Goal: Navigation & Orientation: Understand site structure

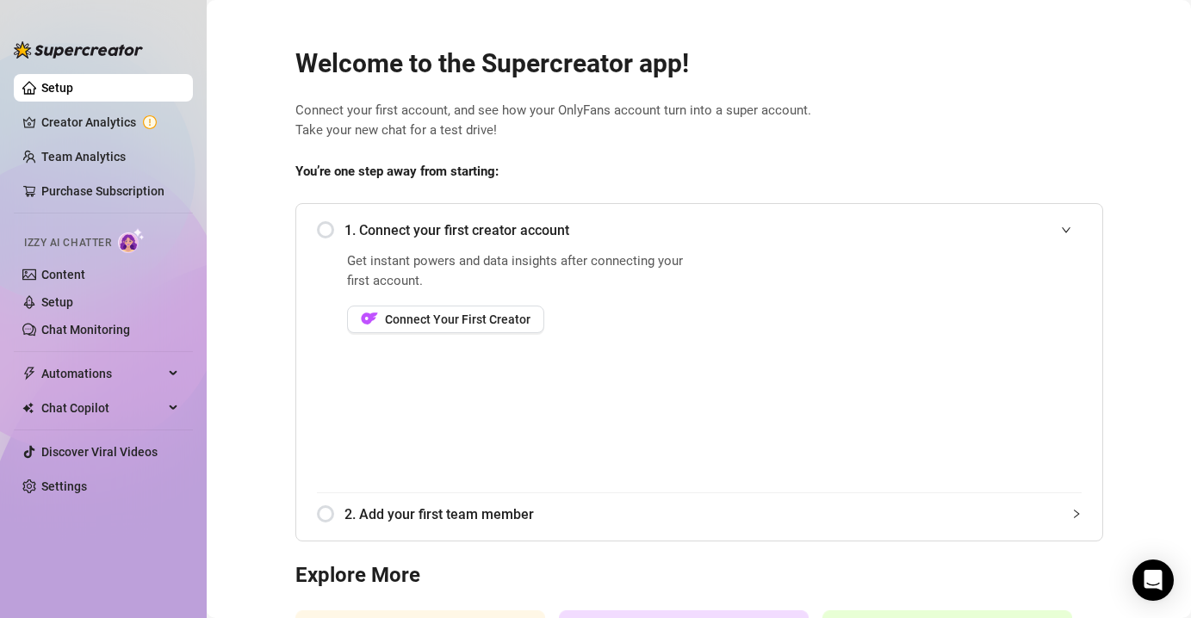
click at [325, 226] on div "1. Connect your first creator account" at bounding box center [699, 230] width 765 height 42
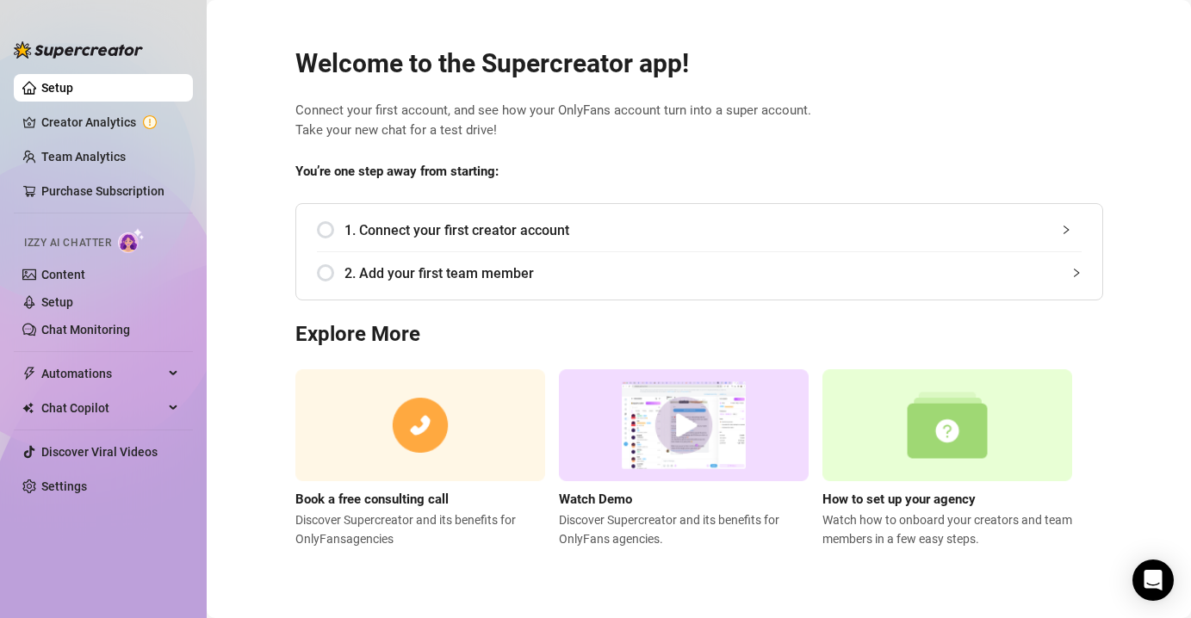
click at [325, 226] on div "1. Connect your first creator account" at bounding box center [699, 230] width 765 height 42
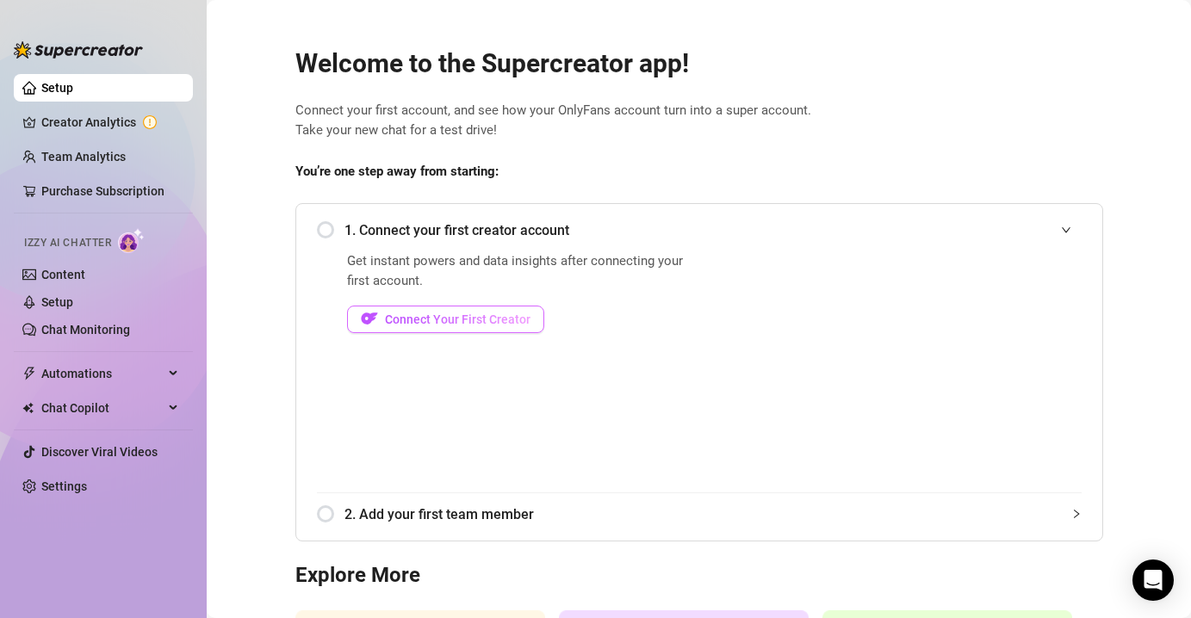
click at [447, 319] on span "Connect Your First Creator" at bounding box center [458, 320] width 146 height 14
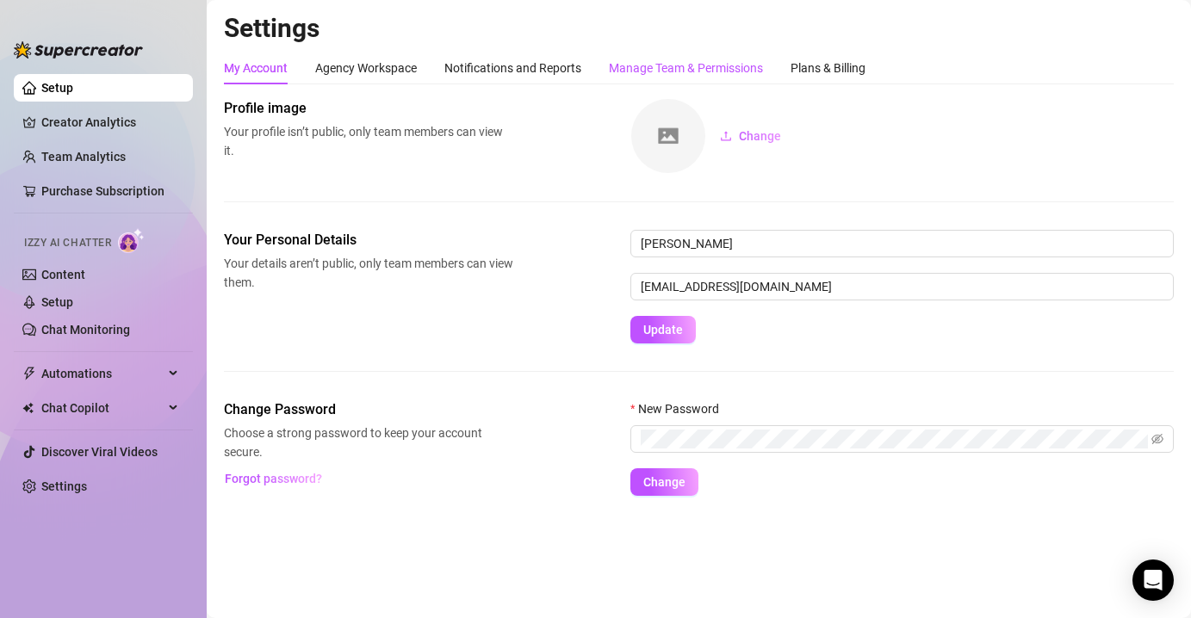
click at [668, 74] on div "Manage Team & Permissions" at bounding box center [686, 68] width 154 height 19
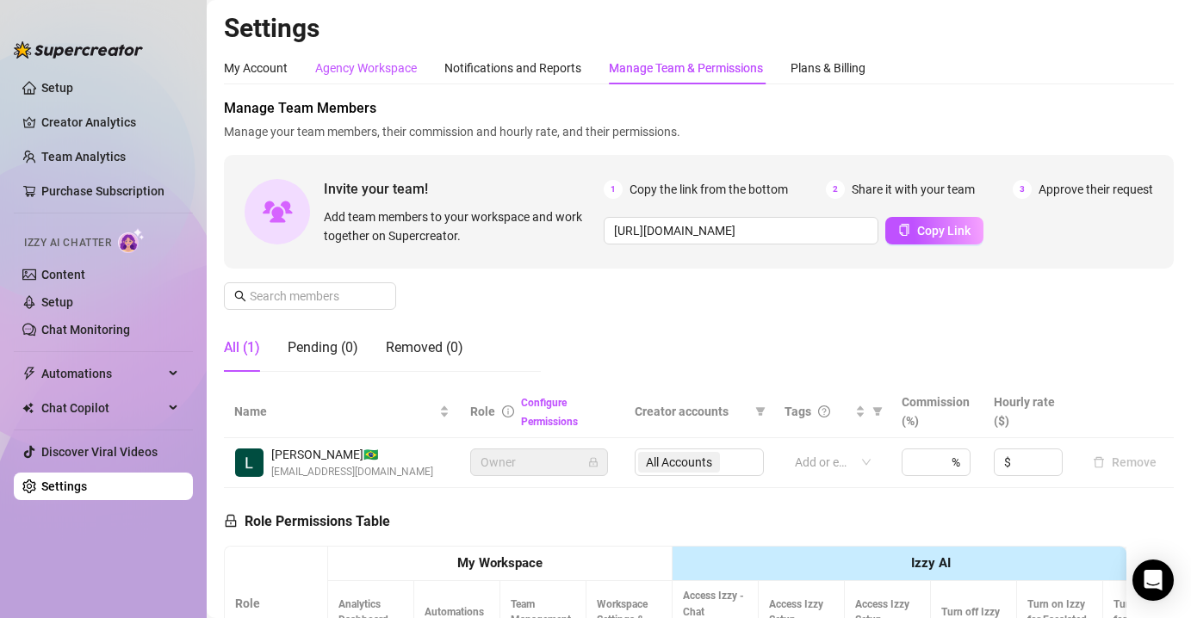
click at [387, 73] on div "Agency Workspace" at bounding box center [366, 68] width 102 height 19
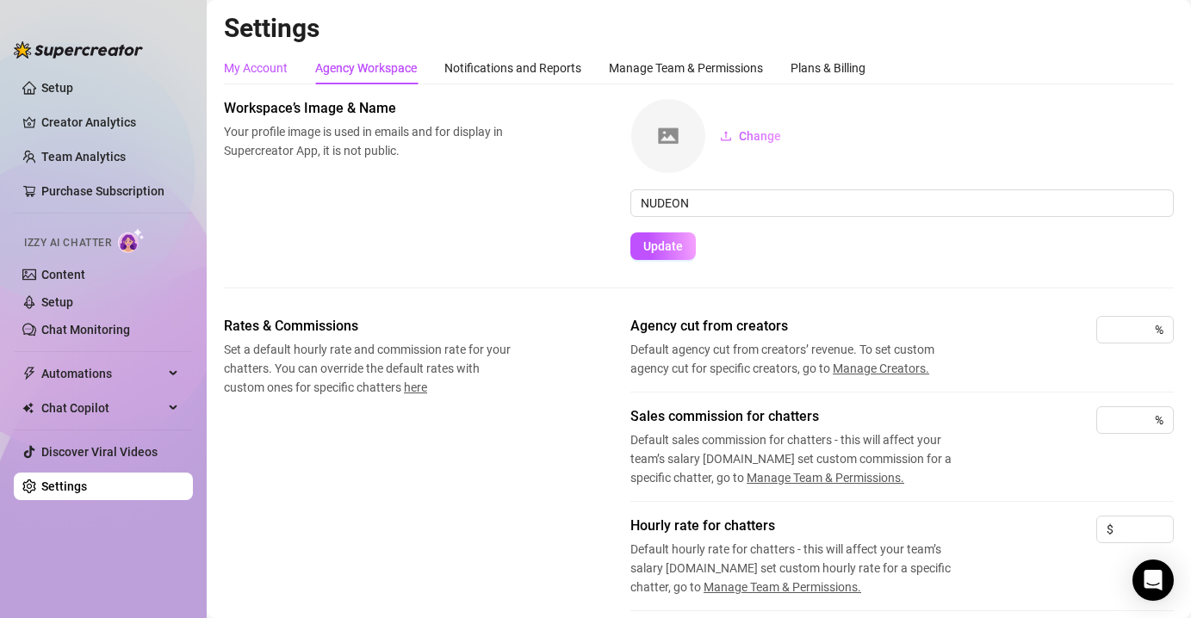
click at [283, 77] on div "My Account" at bounding box center [256, 68] width 64 height 19
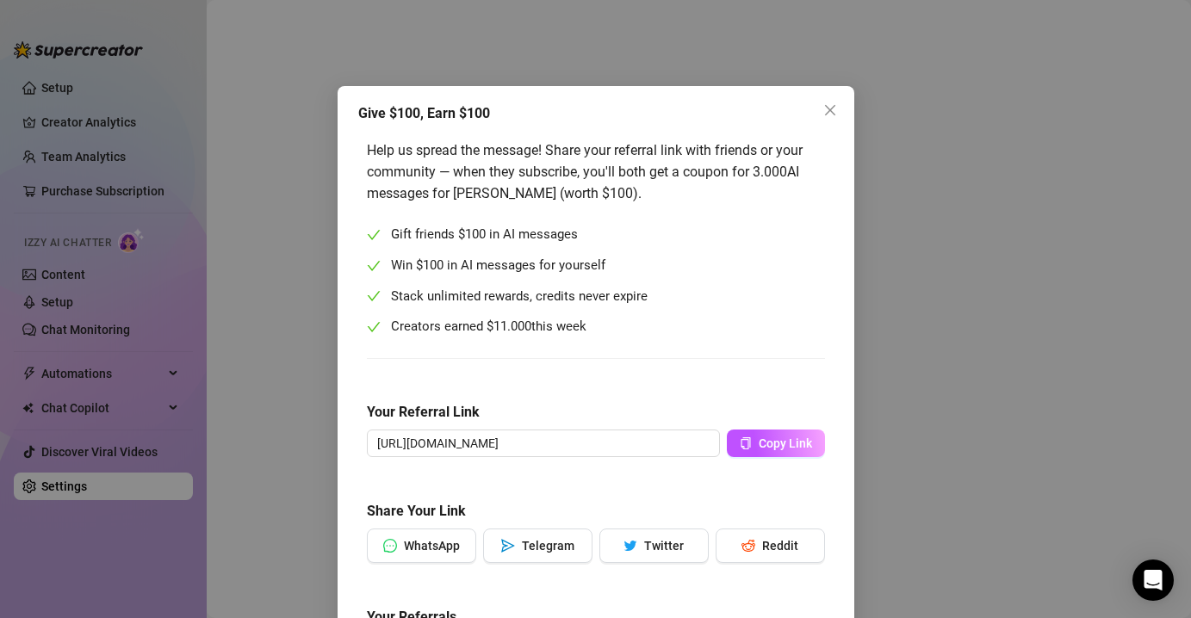
click at [559, 196] on div "Help us spread the message! Share your referral link with friends or your commu…" at bounding box center [596, 171] width 458 height 65
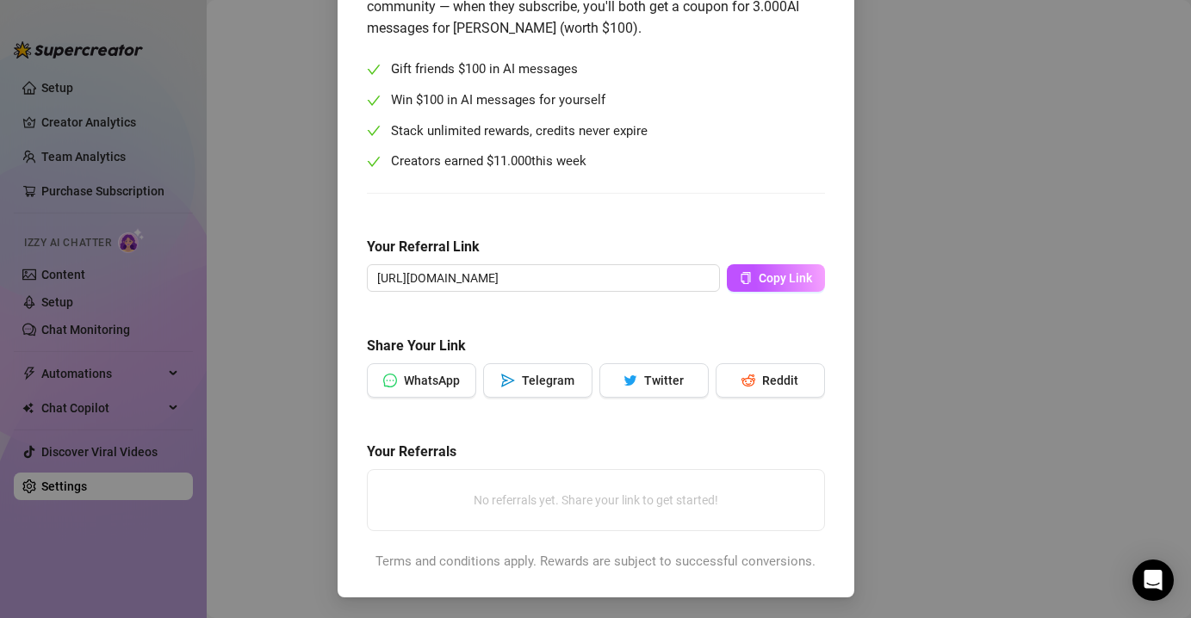
click at [952, 277] on div "Give $100, Earn $100 Help us spread the message! Share your referral link with …" at bounding box center [595, 309] width 1191 height 618
